Goal: Task Accomplishment & Management: Manage account settings

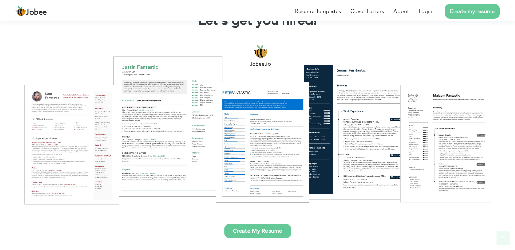
scroll to position [102, 0]
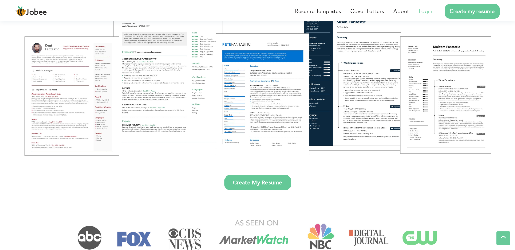
click at [422, 10] on link "Login" at bounding box center [426, 11] width 14 height 8
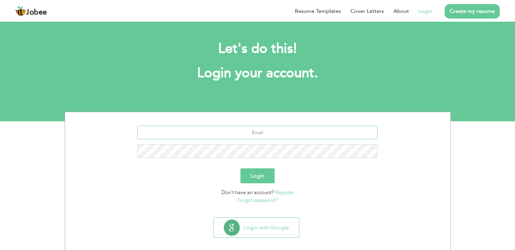
click at [266, 131] on input "text" at bounding box center [258, 133] width 240 height 14
type input "aliraza03197802332@gmail.com"
click at [241, 168] on button "Login" at bounding box center [258, 175] width 34 height 15
